Goal: Information Seeking & Learning: Learn about a topic

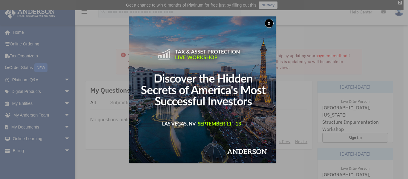
click at [271, 21] on button "x" at bounding box center [269, 23] width 9 height 9
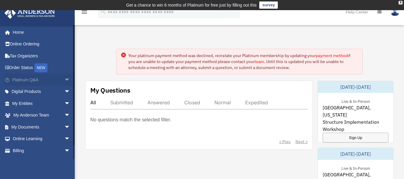
click at [56, 79] on link "Platinum Q&A arrow_drop_down" at bounding box center [41, 80] width 75 height 12
click at [64, 78] on span "arrow_drop_down" at bounding box center [70, 80] width 12 height 12
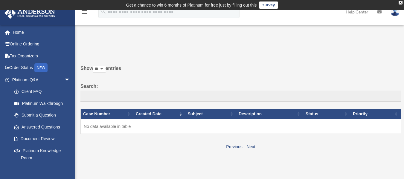
click at [143, 48] on p at bounding box center [238, 48] width 325 height 8
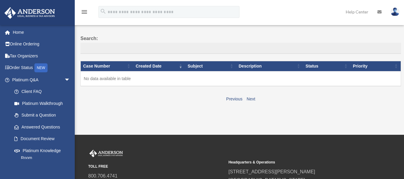
scroll to position [60, 0]
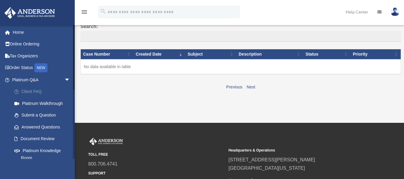
click at [39, 91] on link "Client FAQ" at bounding box center [43, 92] width 71 height 12
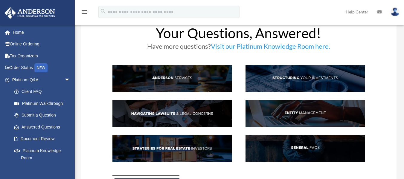
scroll to position [36, 0]
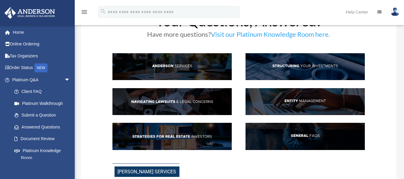
click at [282, 68] on img at bounding box center [304, 66] width 119 height 27
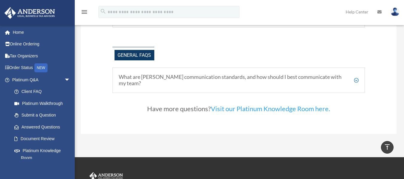
scroll to position [1220, 0]
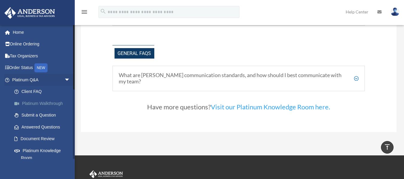
click at [53, 103] on link "Platinum Walkthrough" at bounding box center [43, 103] width 71 height 12
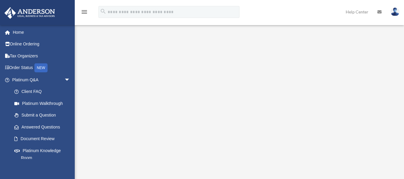
scroll to position [21, 0]
click at [395, 13] on img at bounding box center [394, 11] width 9 height 9
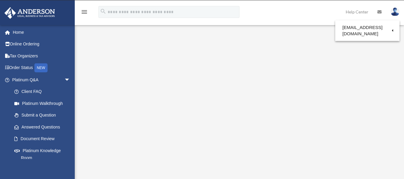
scroll to position [6, 0]
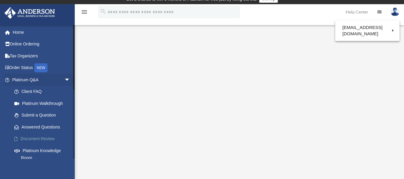
click at [44, 140] on link "Document Review" at bounding box center [43, 139] width 71 height 12
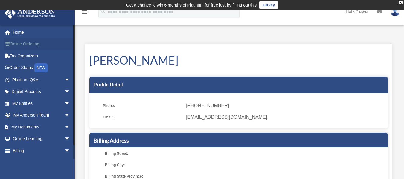
click at [36, 43] on link "Online Ordering" at bounding box center [41, 44] width 75 height 12
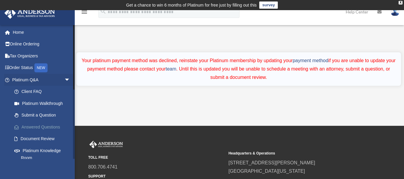
click at [46, 124] on link "Answered Questions" at bounding box center [43, 127] width 71 height 12
click at [48, 117] on link "Submit a Question" at bounding box center [43, 115] width 71 height 12
click at [40, 149] on link "Platinum Knowledge Room" at bounding box center [43, 154] width 71 height 19
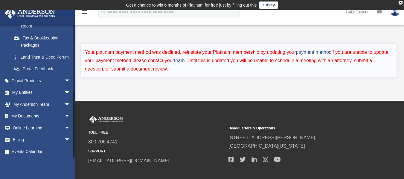
scroll to position [139, 0]
drag, startPoint x: 73, startPoint y: 124, endPoint x: 71, endPoint y: 151, distance: 26.3
click at [71, 151] on div "rkumbac@gmail.com Sign Out rkumbac@gmail.com Home Online Ordering Tax Organizer…" at bounding box center [37, 92] width 75 height 134
click at [64, 103] on span "arrow_drop_down" at bounding box center [70, 104] width 12 height 12
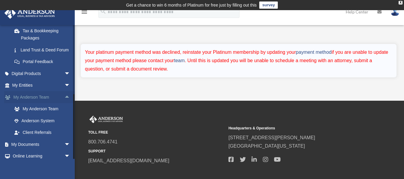
click at [64, 103] on span "arrow_drop_up" at bounding box center [70, 97] width 12 height 12
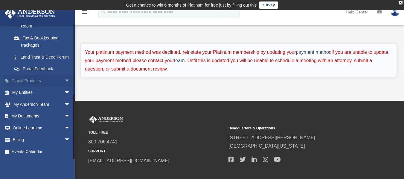
click at [64, 77] on span "arrow_drop_down" at bounding box center [70, 81] width 12 height 12
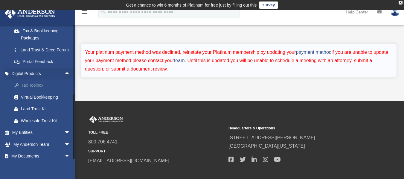
click at [43, 89] on div "Tax Toolbox" at bounding box center [46, 85] width 51 height 7
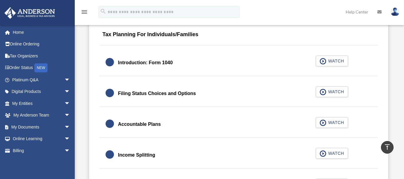
scroll to position [885, 0]
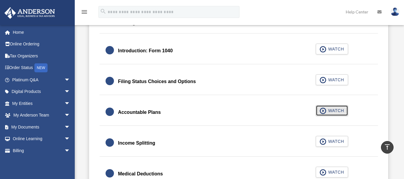
click at [345, 109] on button "WATCH" at bounding box center [332, 110] width 32 height 11
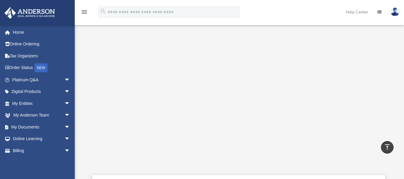
scroll to position [154, 0]
click at [64, 138] on span "arrow_drop_down" at bounding box center [70, 139] width 12 height 12
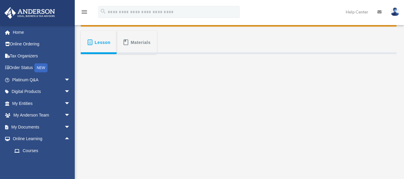
scroll to position [100, 0]
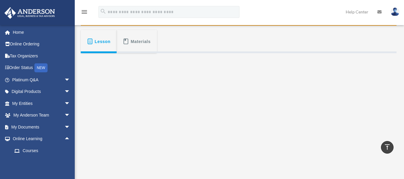
click at [134, 46] on span "Materials" at bounding box center [141, 41] width 20 height 11
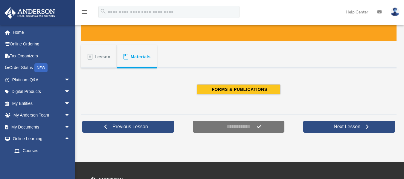
scroll to position [86, 0]
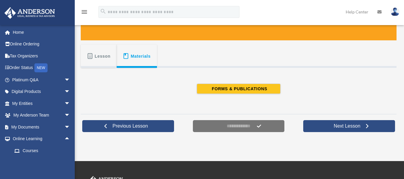
click at [105, 52] on span "Lesson" at bounding box center [103, 56] width 16 height 11
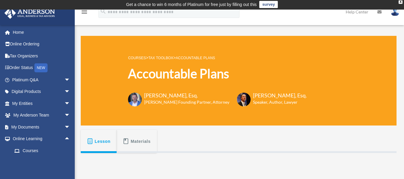
scroll to position [0, 0]
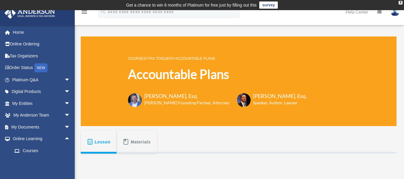
click at [168, 57] on link "Tax Toolbox" at bounding box center [160, 58] width 25 height 4
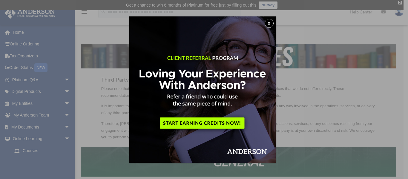
click at [272, 22] on button "x" at bounding box center [269, 23] width 9 height 9
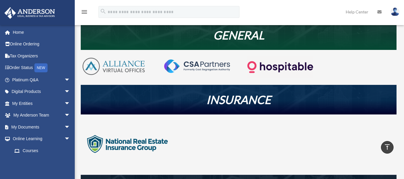
scroll to position [108, 0]
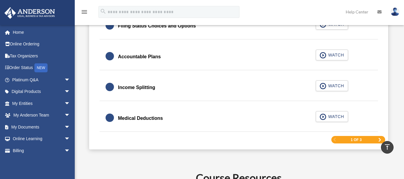
scroll to position [952, 0]
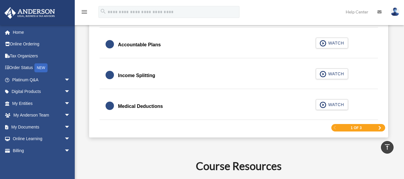
click at [377, 128] on div "1 of 3" at bounding box center [358, 127] width 54 height 7
click at [379, 126] on span "Next Page" at bounding box center [380, 128] width 4 height 4
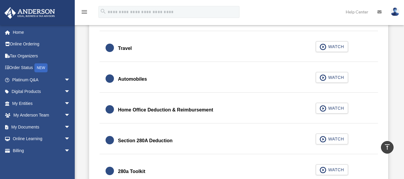
scroll to position [652, 0]
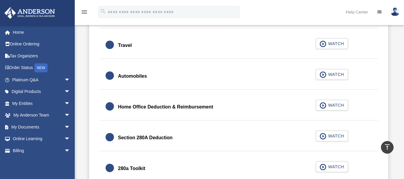
click at [403, 81] on div "COURSES > Tax Toolbox Tax Toolbox Toby Mathis, Esq. Anderson Founding Partner, …" at bounding box center [239, 142] width 329 height 1536
click at [323, 105] on span "button" at bounding box center [323, 105] width 7 height 7
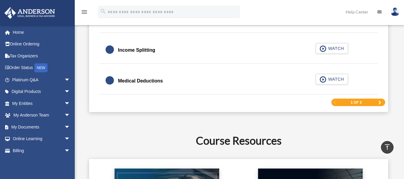
scroll to position [985, 0]
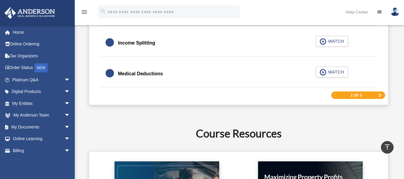
click at [348, 97] on div "1 of 3" at bounding box center [358, 94] width 54 height 7
click at [379, 94] on span "Next Page" at bounding box center [380, 96] width 4 height 4
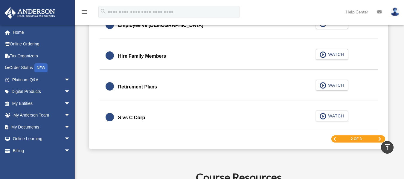
scroll to position [933, 0]
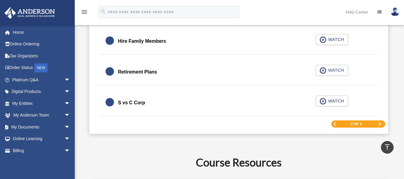
click at [381, 123] on span "Next Page" at bounding box center [380, 124] width 4 height 4
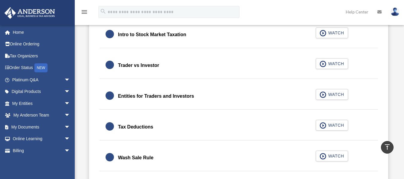
scroll to position [414, 0]
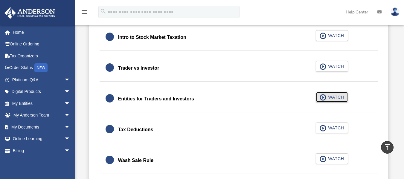
click at [329, 100] on span "WATCH" at bounding box center [335, 97] width 18 height 6
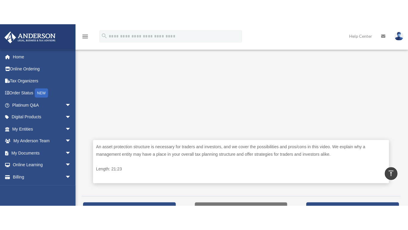
scroll to position [216, 0]
